Goal: Find specific page/section: Find specific page/section

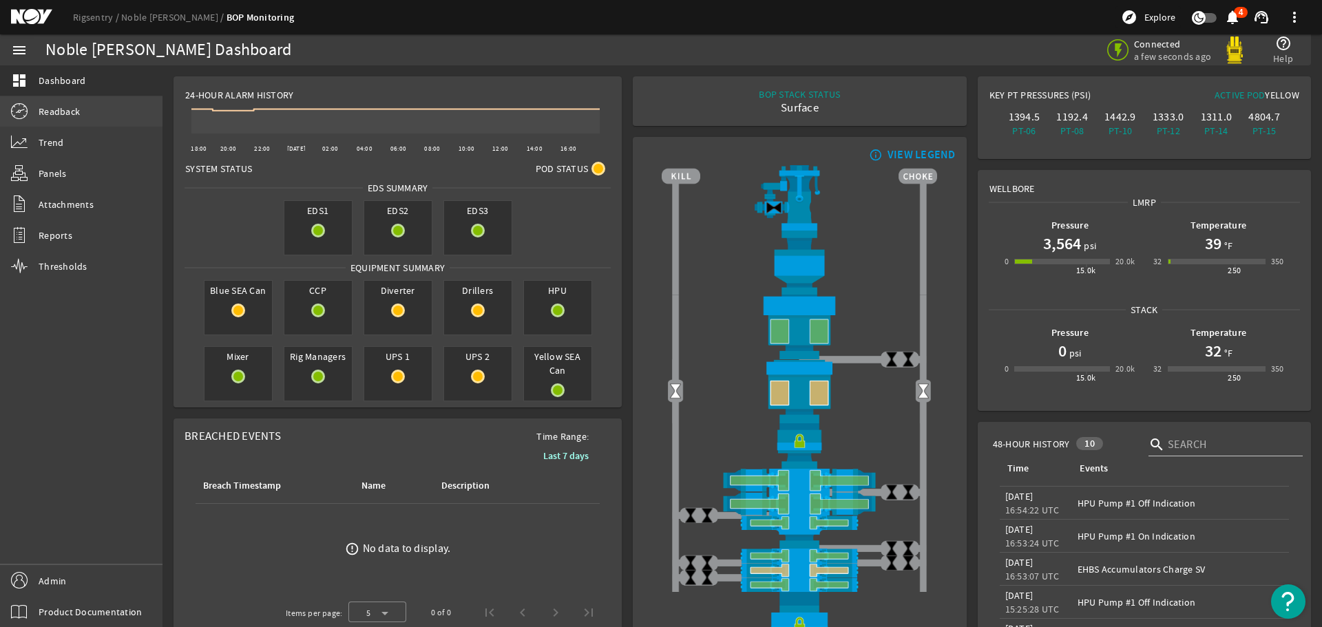
click at [67, 105] on span "Readback" at bounding box center [59, 112] width 41 height 14
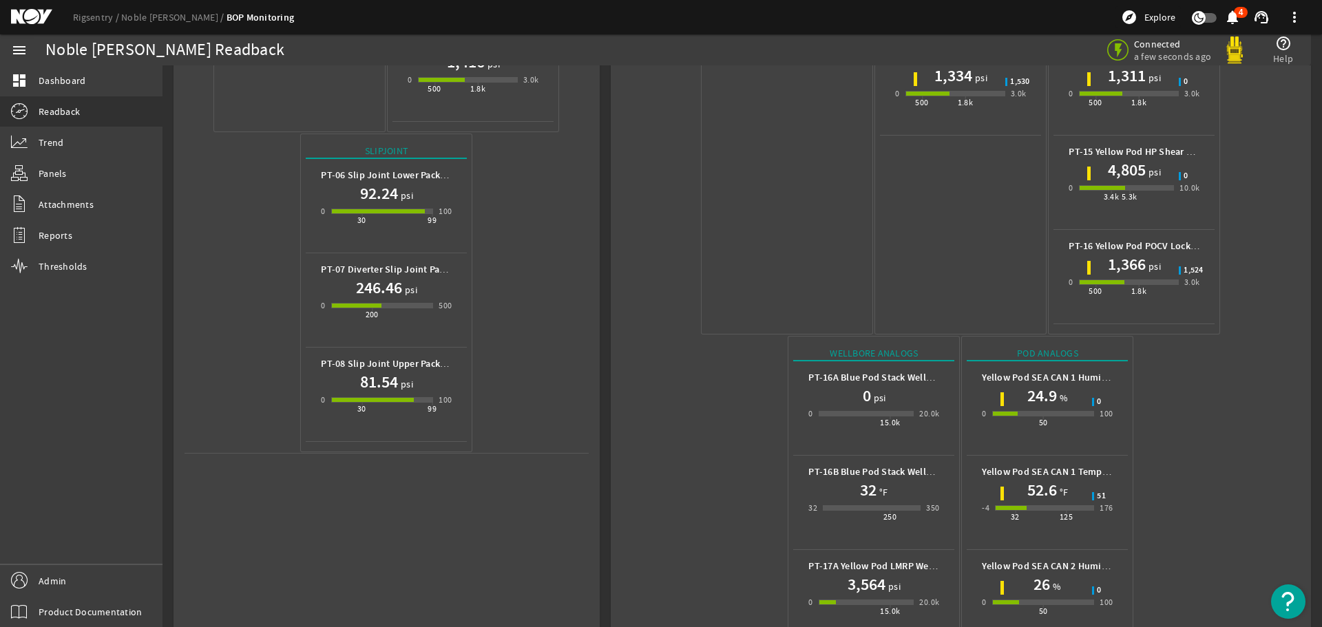
scroll to position [614, 0]
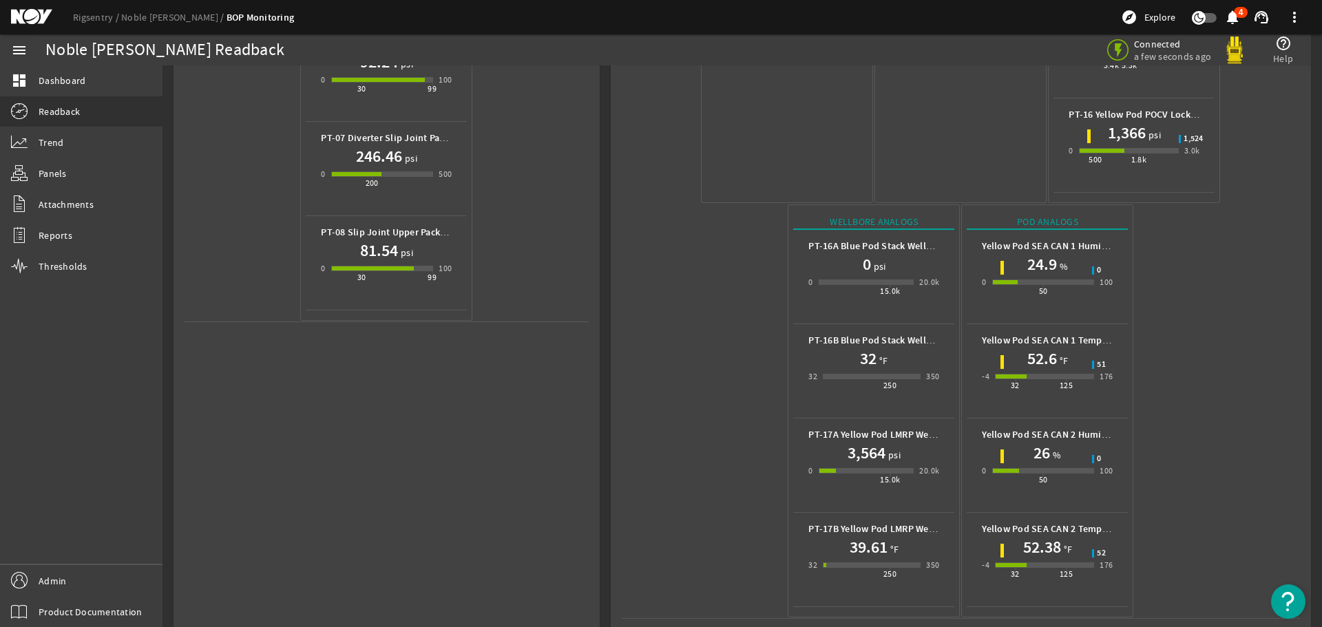
click at [25, 17] on mat-icon at bounding box center [42, 17] width 62 height 17
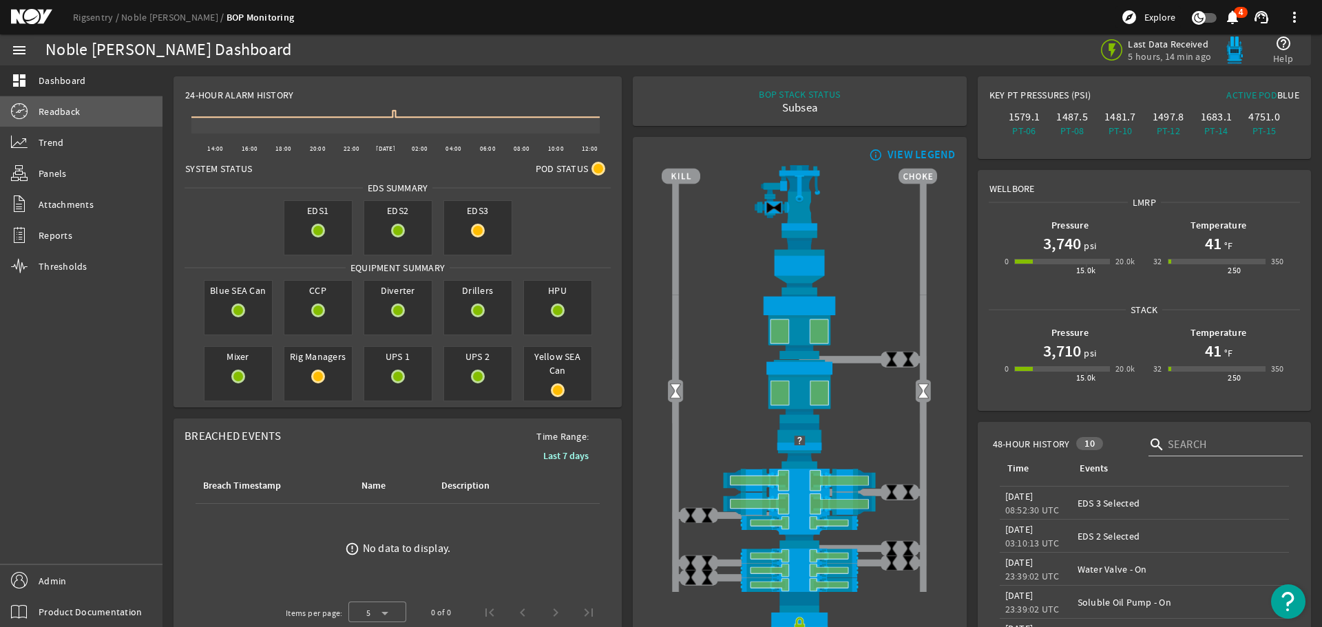
click at [49, 107] on span "Readback" at bounding box center [59, 112] width 41 height 14
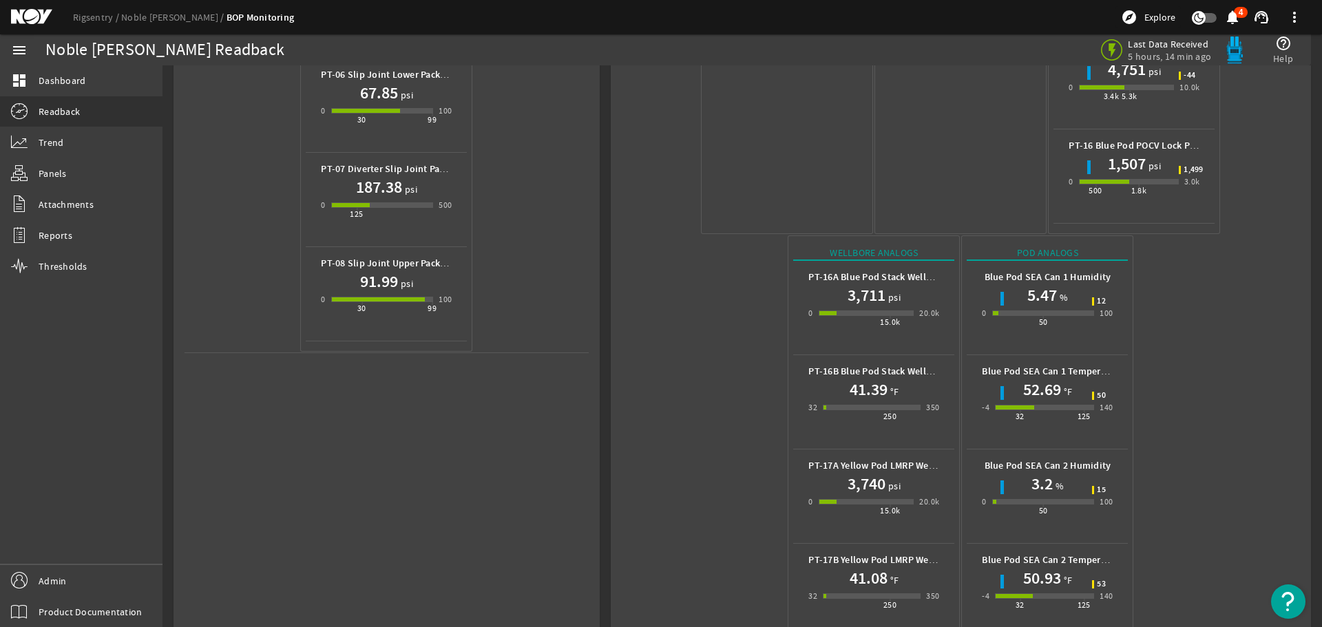
scroll to position [614, 0]
